Goal: Information Seeking & Learning: Learn about a topic

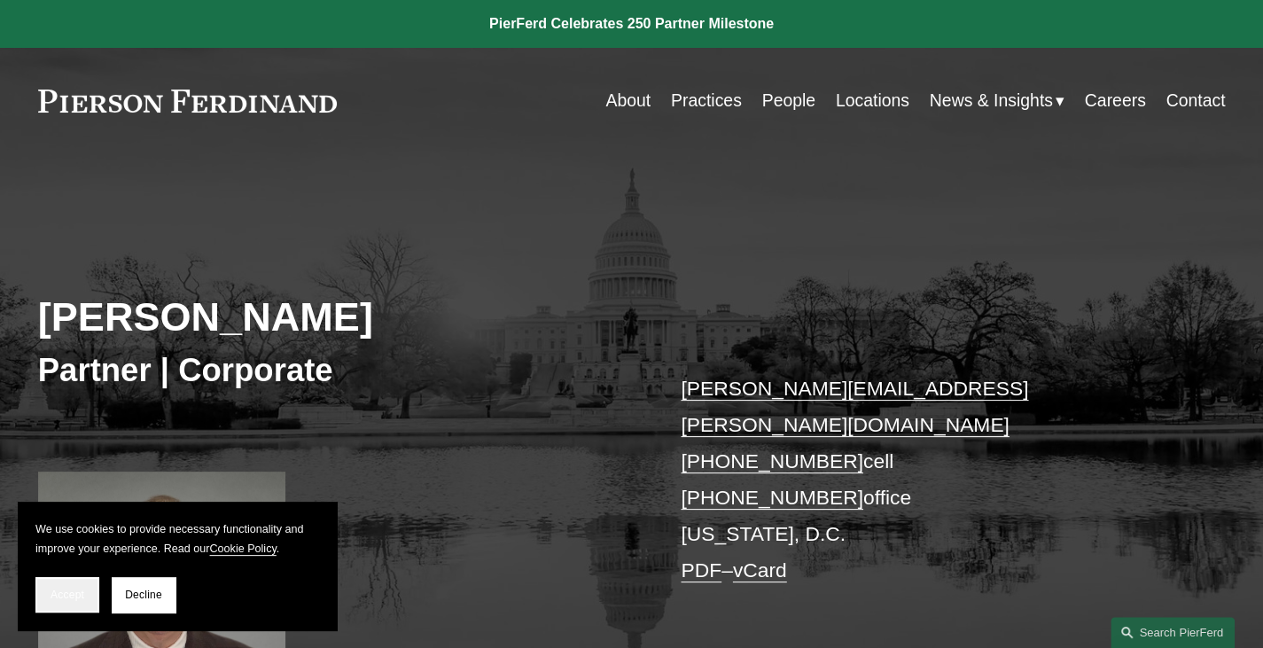
click at [59, 593] on span "Accept" at bounding box center [68, 595] width 34 height 12
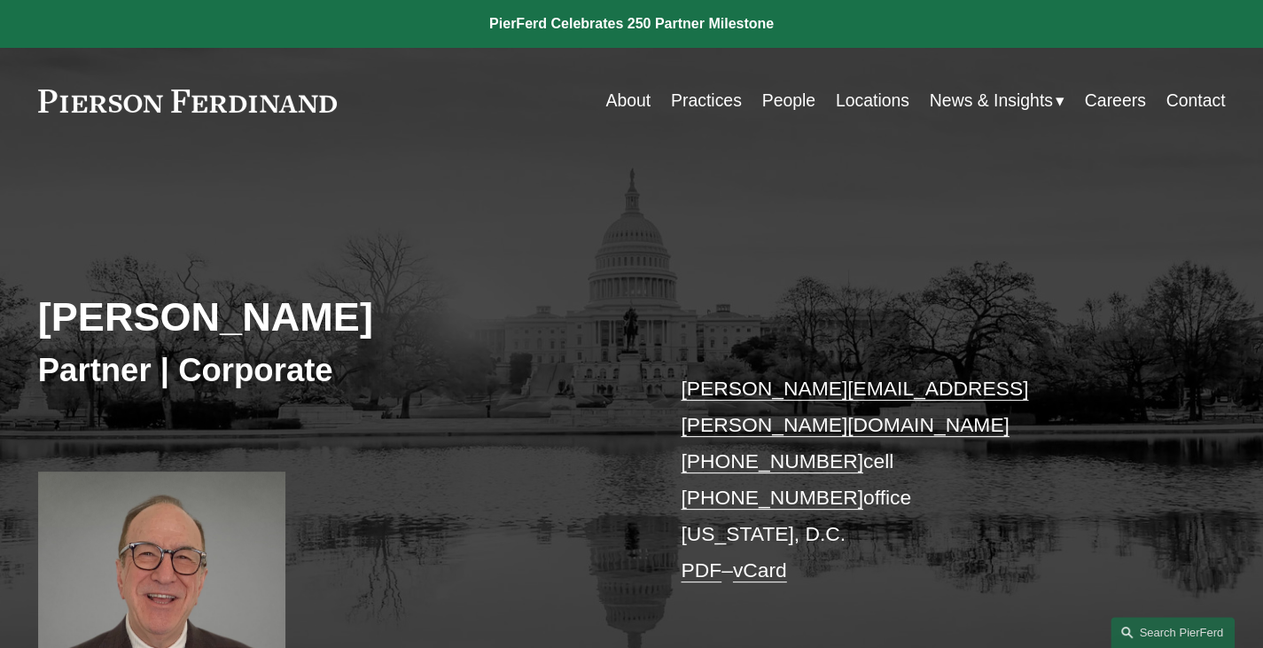
click at [0, 0] on div "News" at bounding box center [0, 0] width 0 height 0
click at [0, 0] on span "News" at bounding box center [0, 0] width 0 height 0
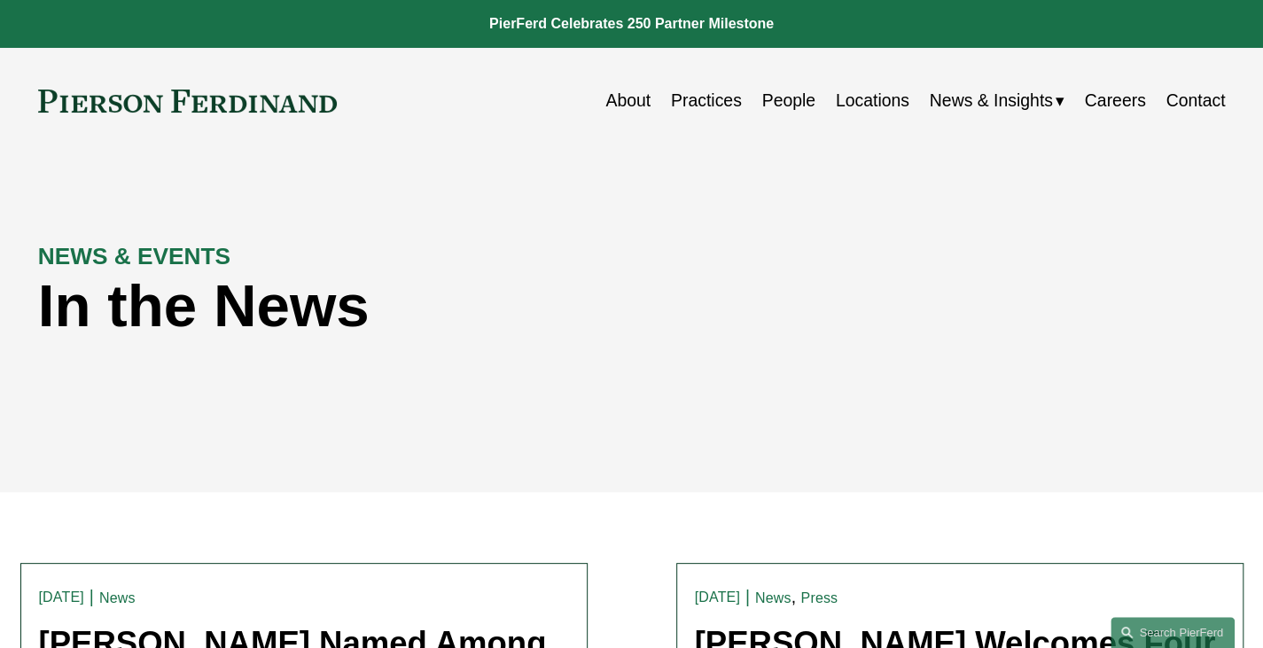
click at [0, 0] on span "Insights" at bounding box center [0, 0] width 0 height 0
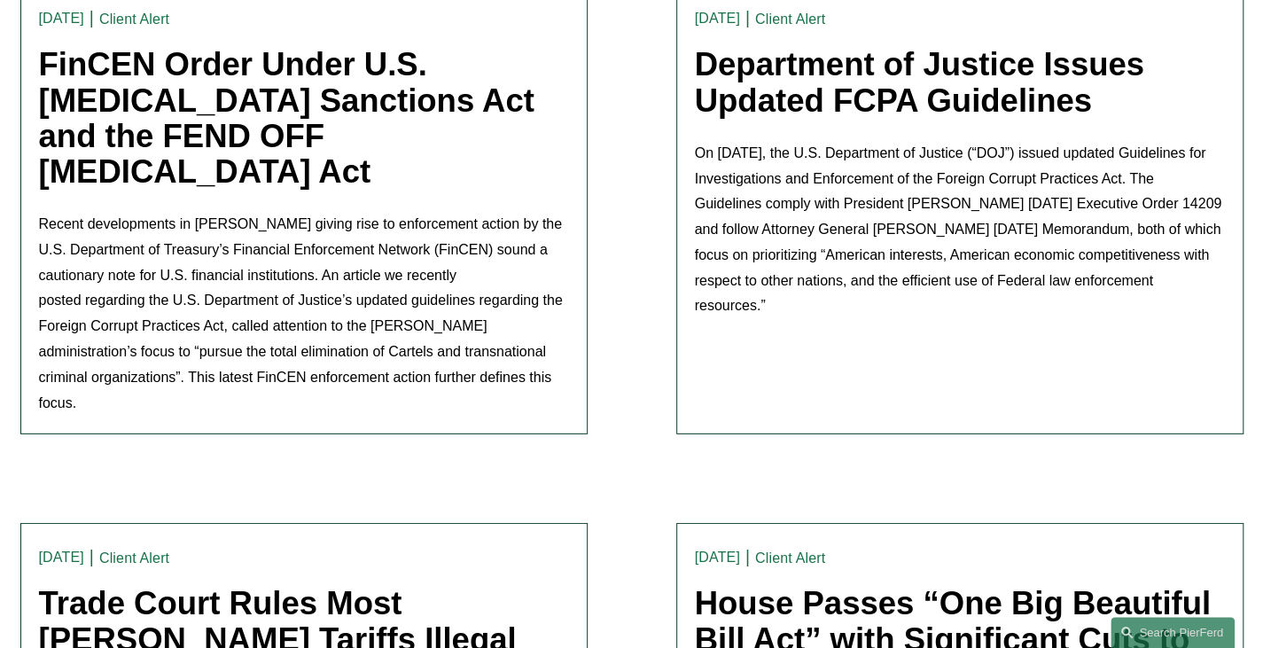
scroll to position [3102, 0]
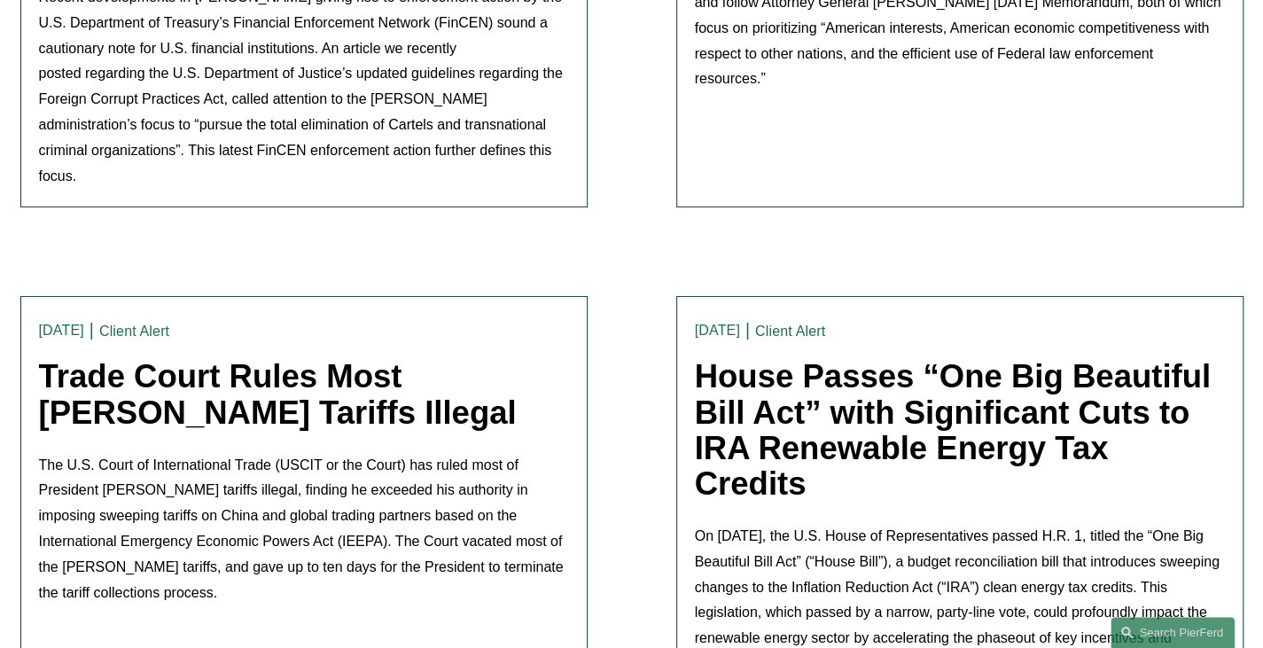
click at [152, 324] on link "Client Alert" at bounding box center [134, 331] width 70 height 15
click at [121, 324] on link "Client Alert" at bounding box center [134, 331] width 70 height 15
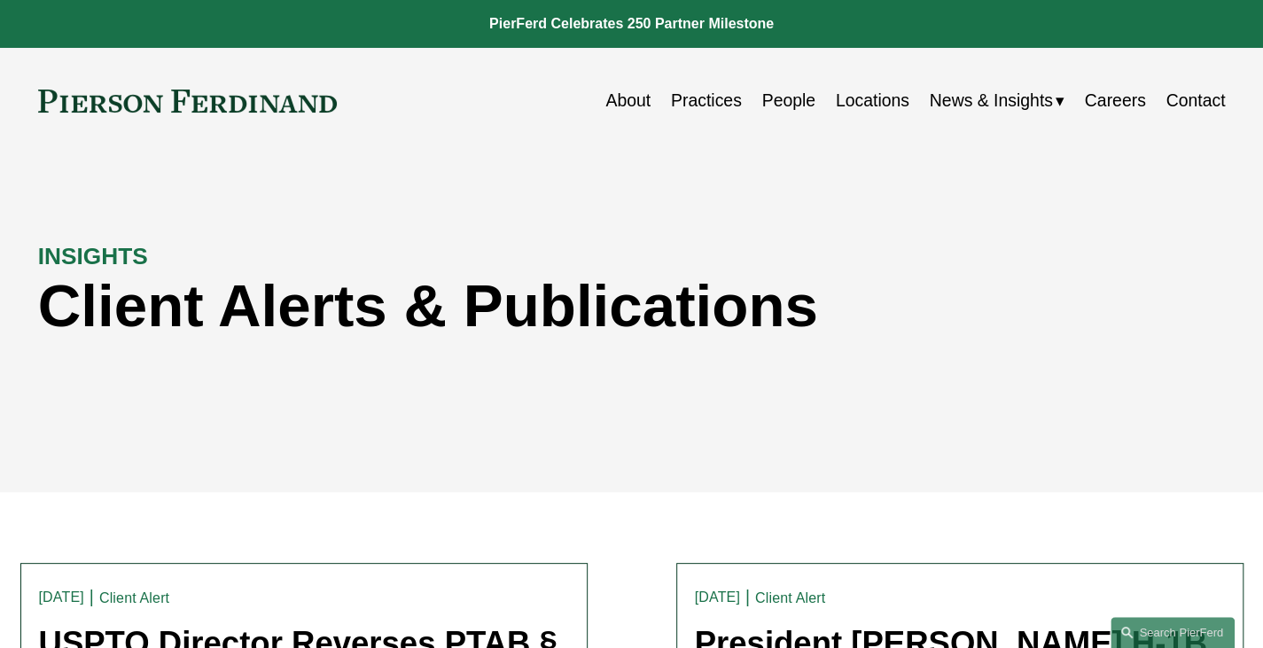
click at [0, 0] on span "Insights" at bounding box center [0, 0] width 0 height 0
click at [701, 102] on link "Practices" at bounding box center [706, 100] width 71 height 35
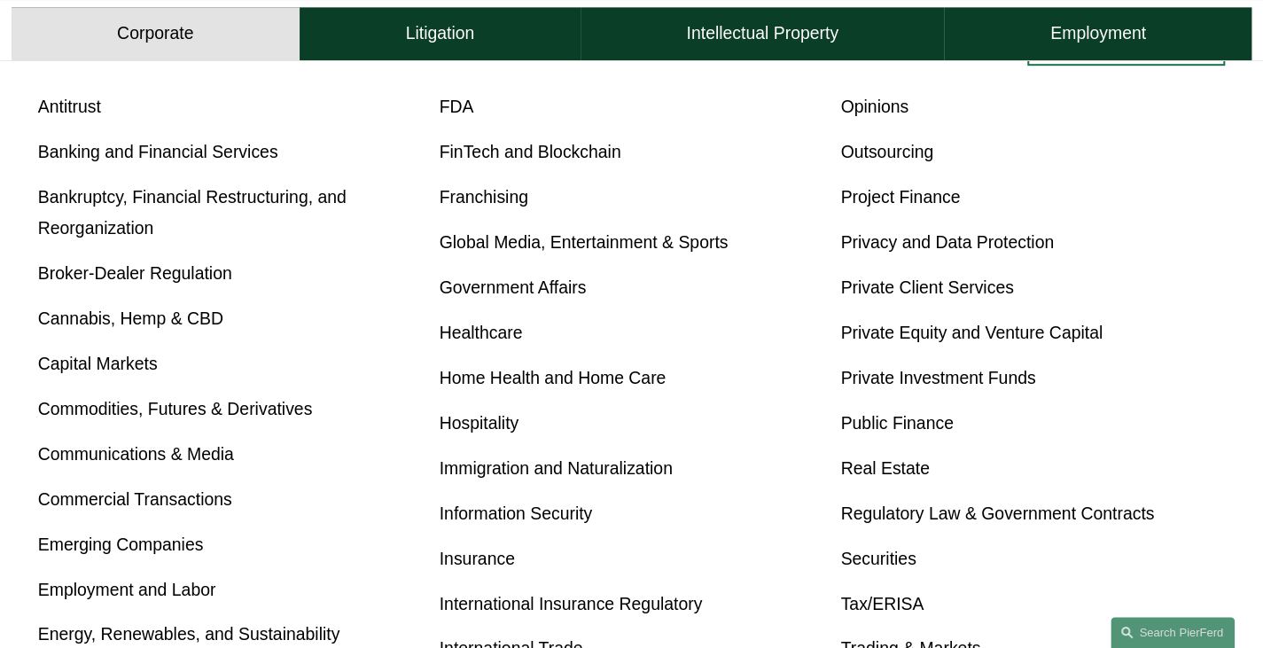
scroll to position [709, 0]
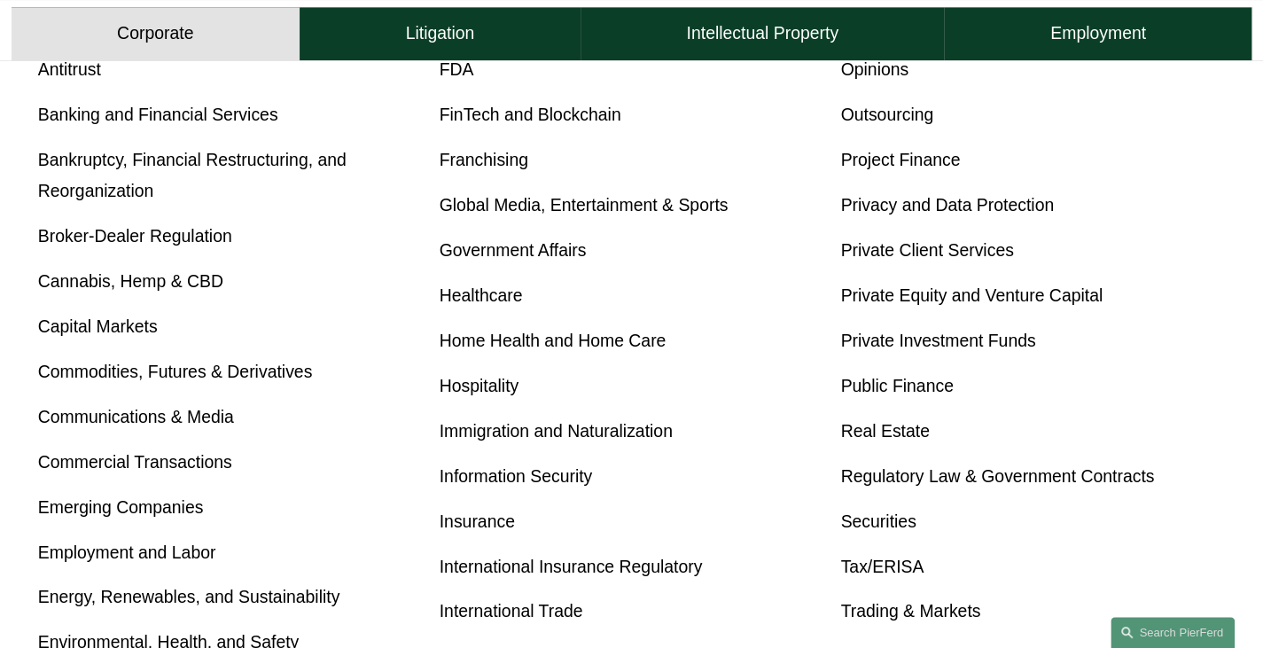
click at [446, 620] on link "International Trade" at bounding box center [512, 611] width 144 height 20
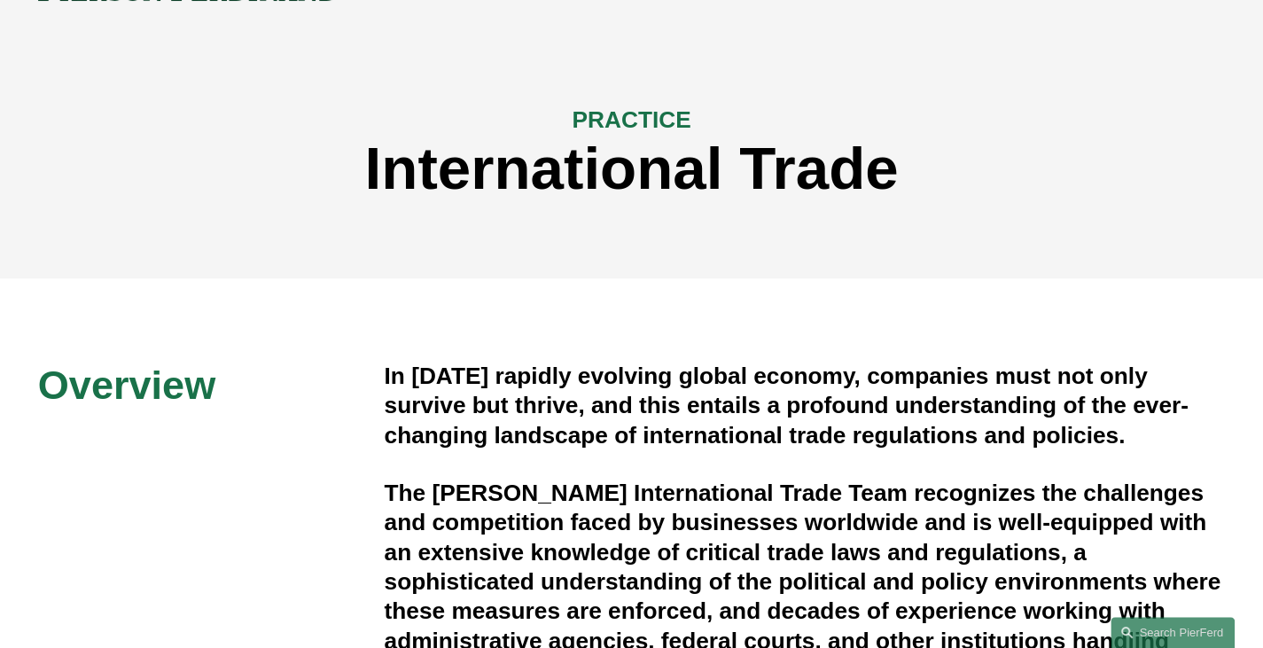
scroll to position [89, 0]
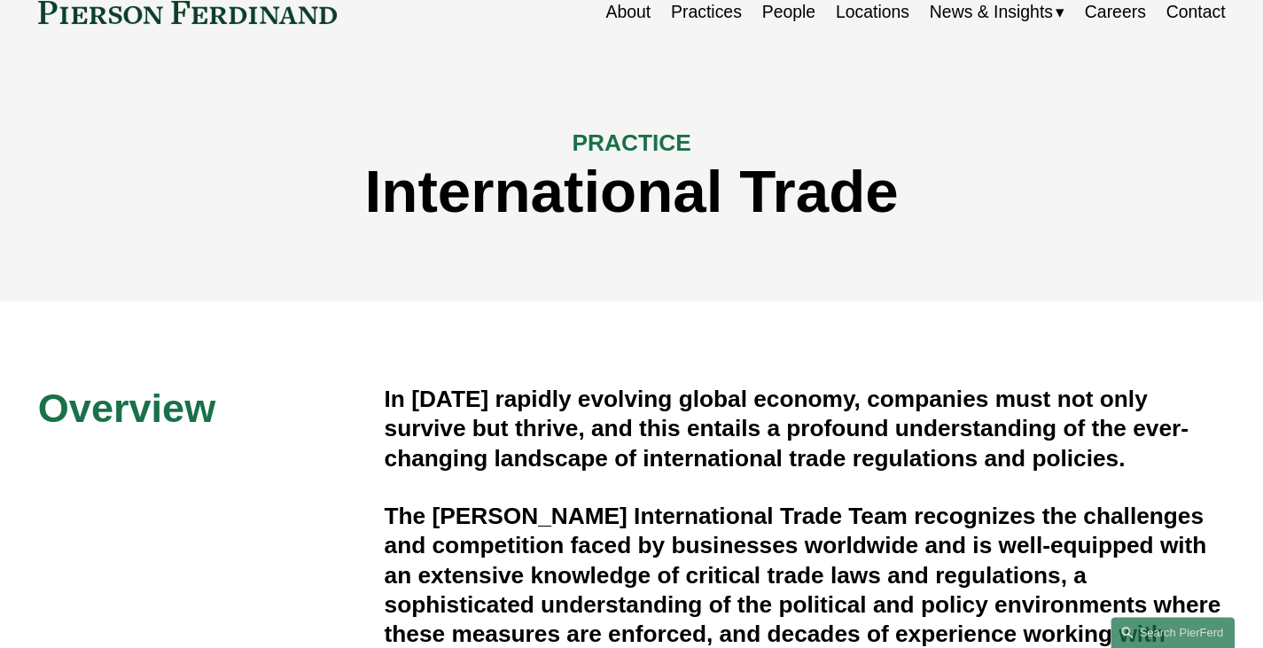
click at [766, 7] on link "People" at bounding box center [787, 12] width 53 height 35
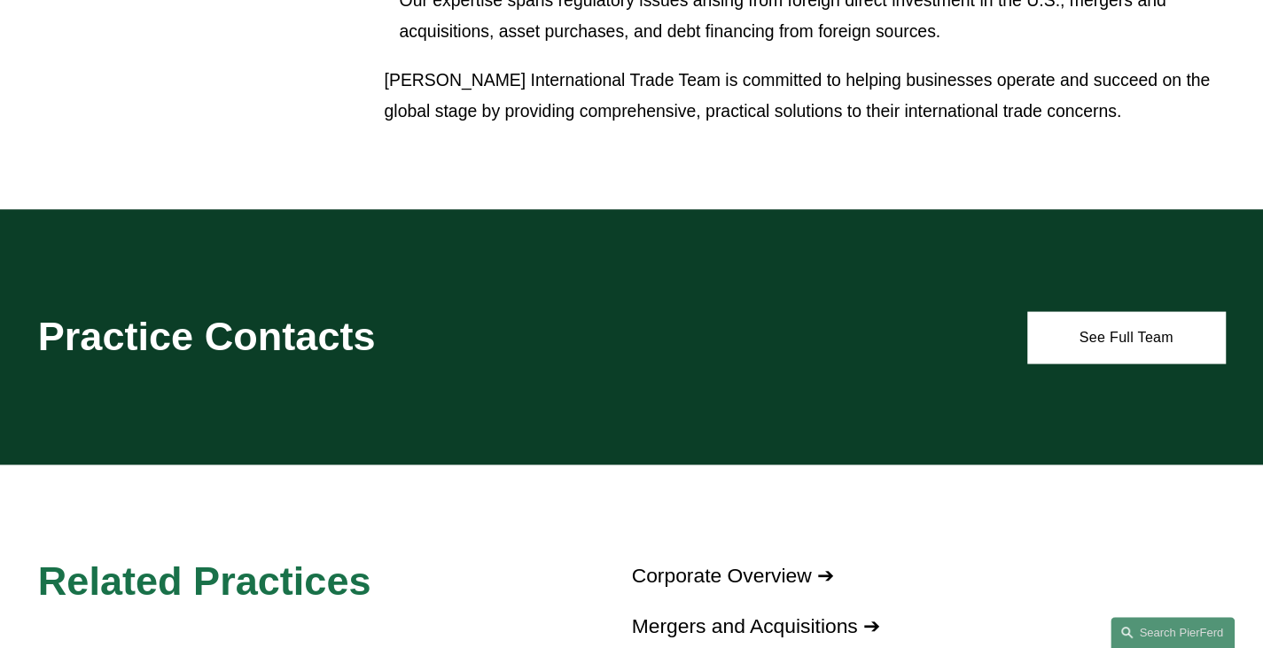
scroll to position [2039, 0]
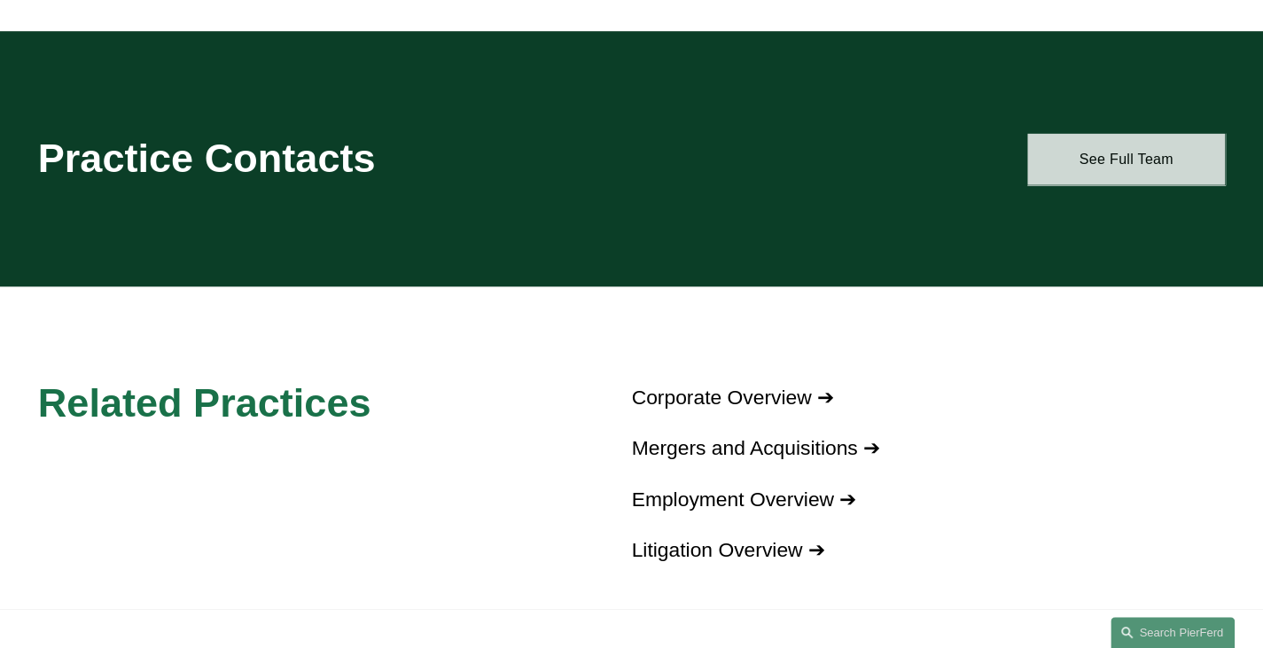
click at [1135, 176] on link "See Full Team" at bounding box center [1126, 159] width 198 height 51
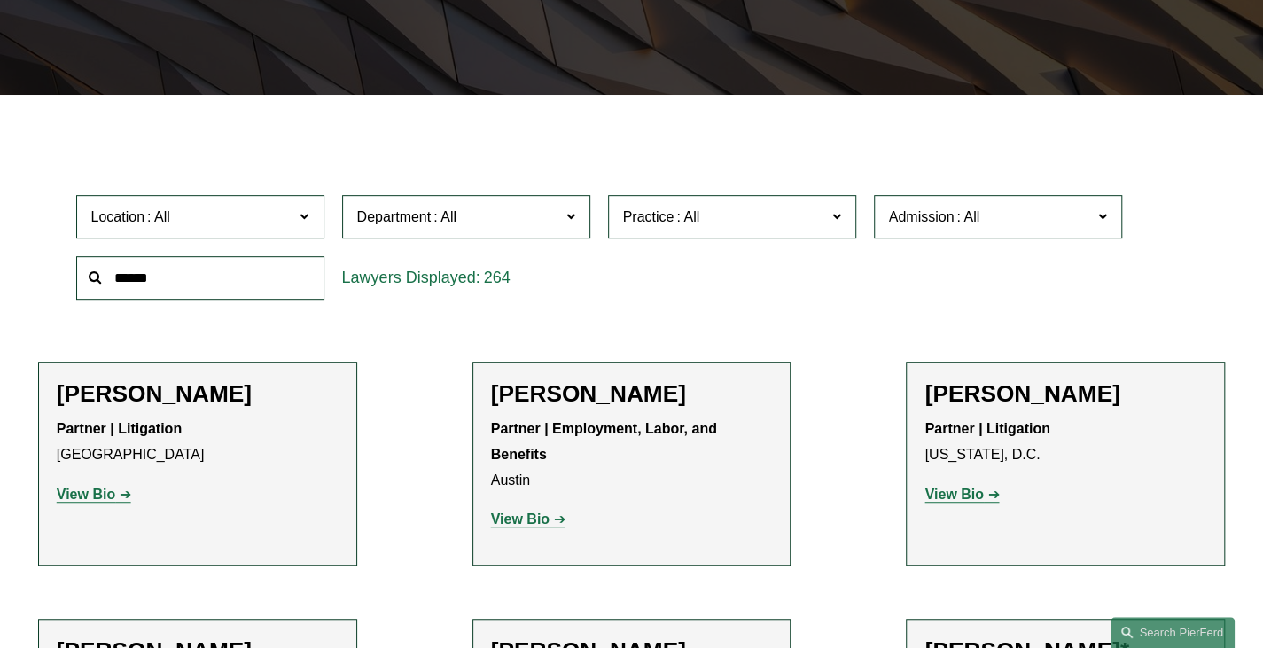
scroll to position [443, 0]
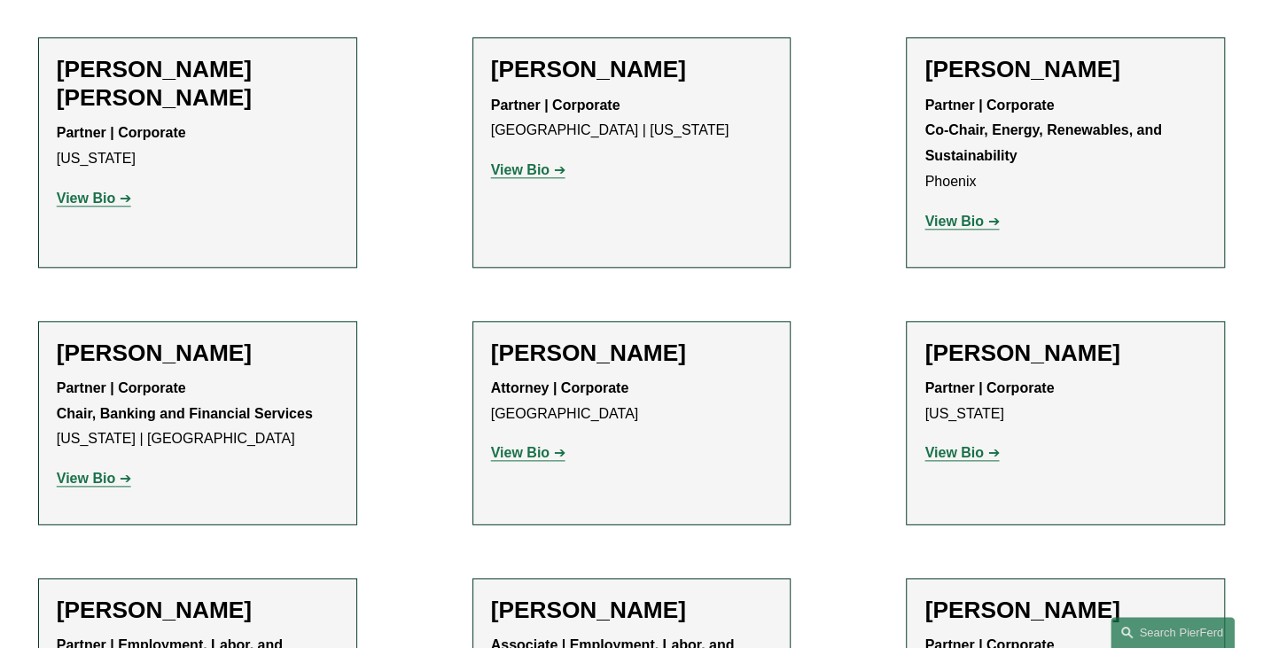
scroll to position [1152, 0]
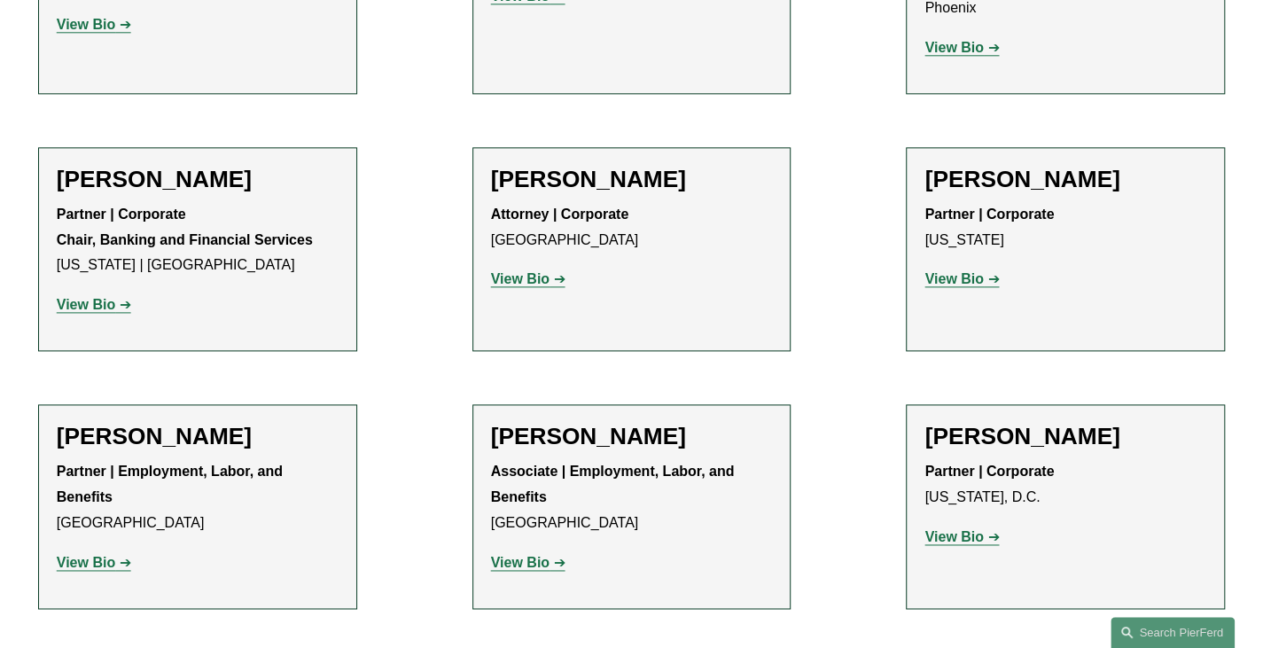
click at [975, 529] on strong "View Bio" at bounding box center [954, 536] width 59 height 15
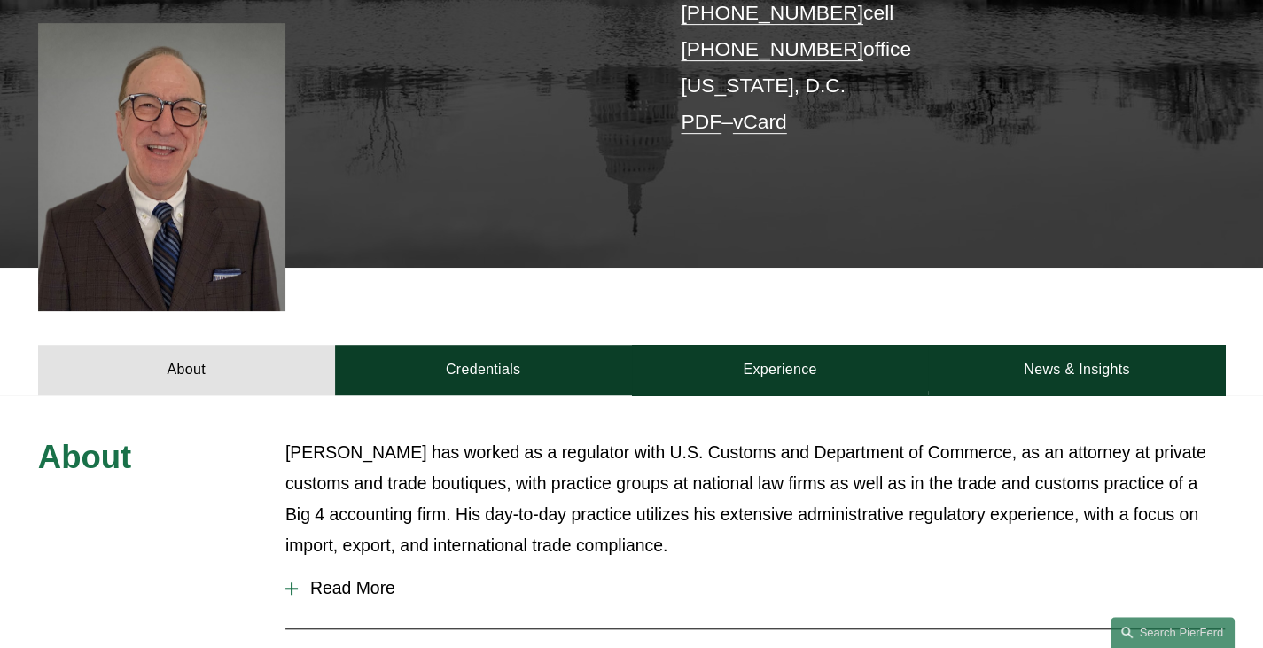
scroll to position [979, 0]
